Goal: Task Accomplishment & Management: Manage account settings

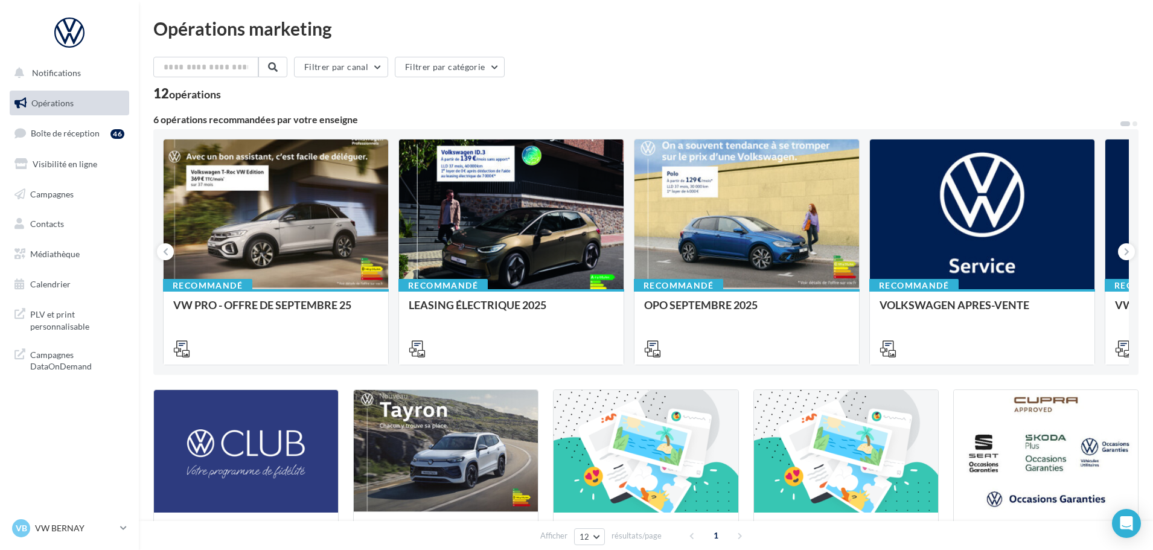
click at [97, 147] on ul "Opérations Boîte de réception 46 Visibilité en ligne Campagnes Contacts Médiath…" at bounding box center [69, 194] width 129 height 216
click at [97, 141] on link "Boîte de réception 46" at bounding box center [69, 133] width 124 height 26
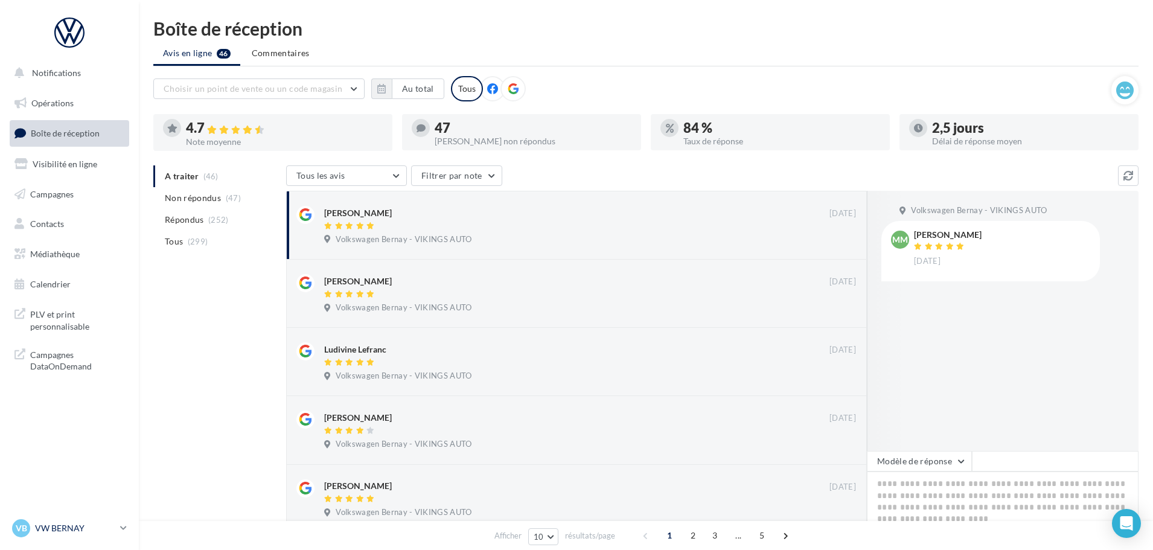
click at [73, 534] on p "VW BERNAY" at bounding box center [75, 528] width 80 height 12
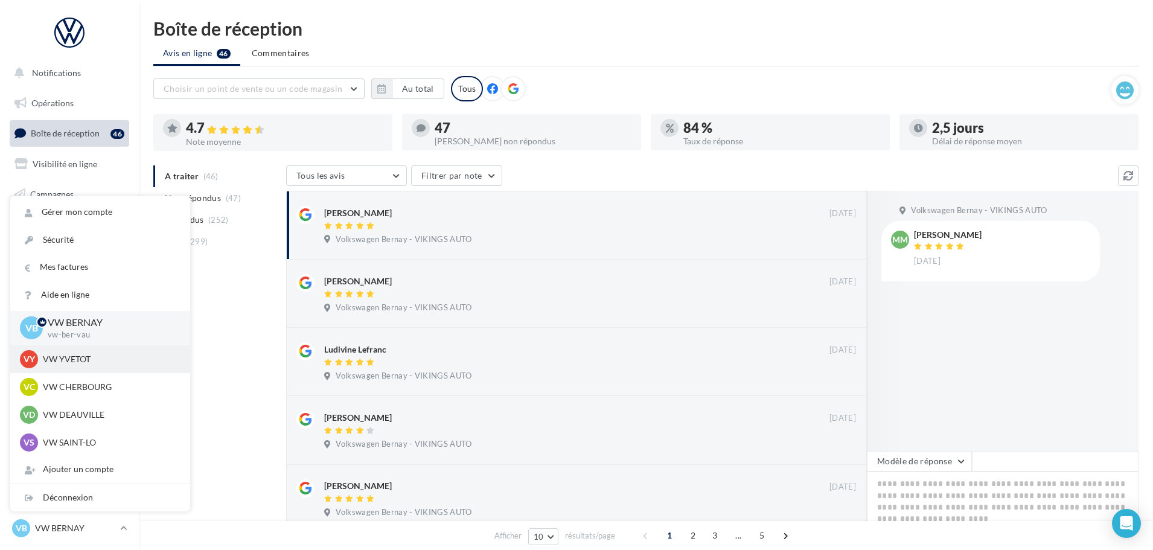
click at [81, 358] on p "VW YVETOT" at bounding box center [109, 359] width 133 height 12
